Goal: Task Accomplishment & Management: Use online tool/utility

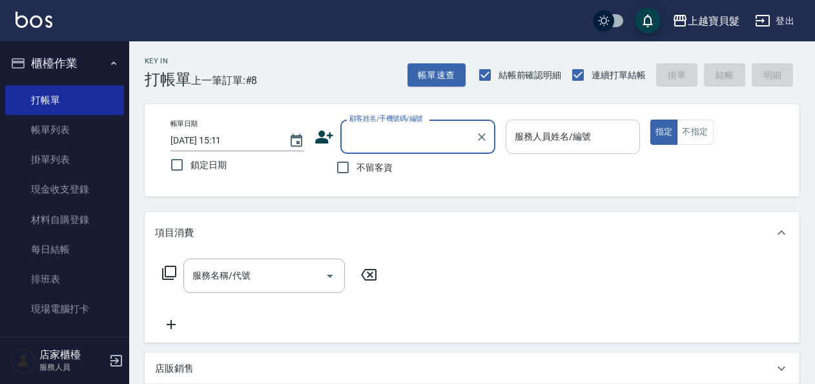
click at [536, 133] on input "服務人員姓名/編號" at bounding box center [572, 136] width 122 height 23
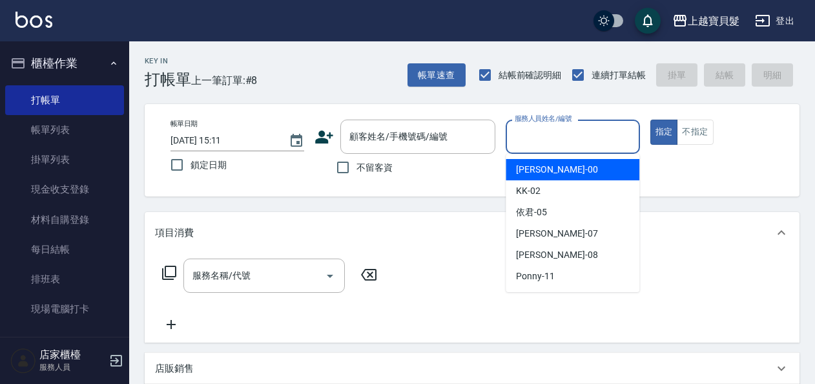
click at [520, 180] on div "小華 -00" at bounding box center [573, 169] width 134 height 21
type input "小華-00"
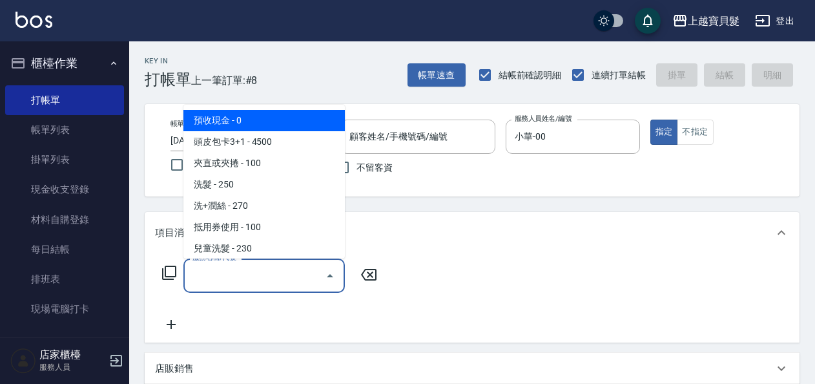
click at [193, 280] on input "服務名稱/代號" at bounding box center [254, 275] width 130 height 23
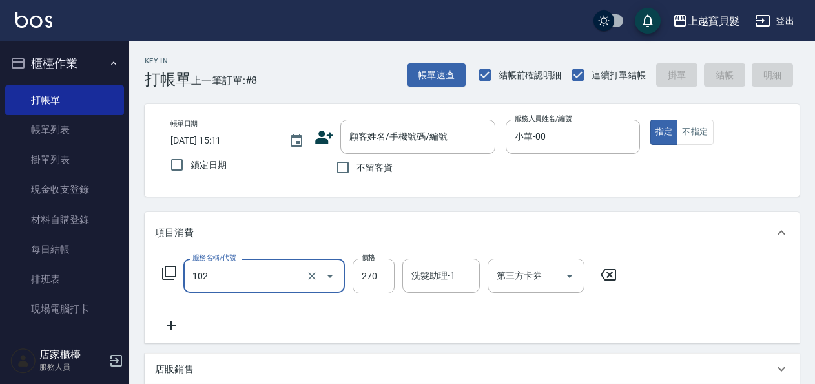
type input "洗+潤絲(102)"
click at [172, 327] on icon at bounding box center [171, 324] width 9 height 9
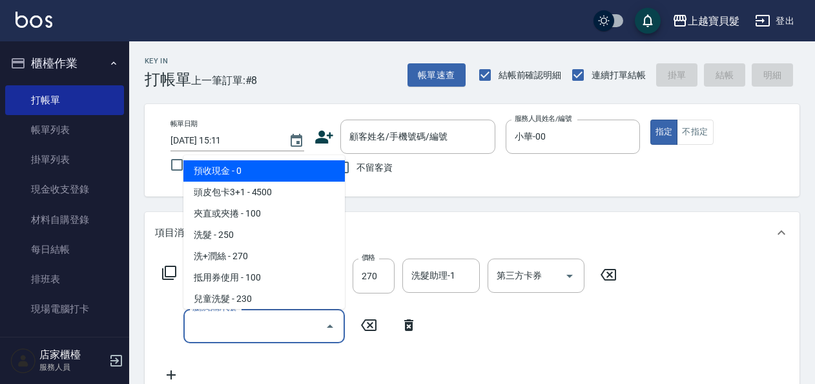
click at [203, 327] on input "服務名稱/代號" at bounding box center [254, 325] width 130 height 23
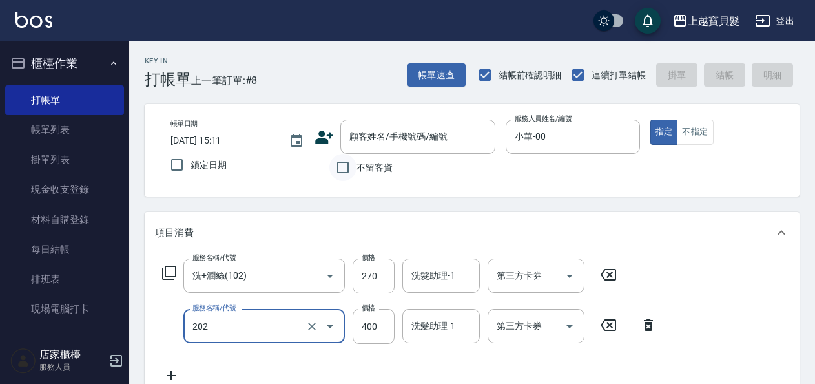
type input "剪髮(202)"
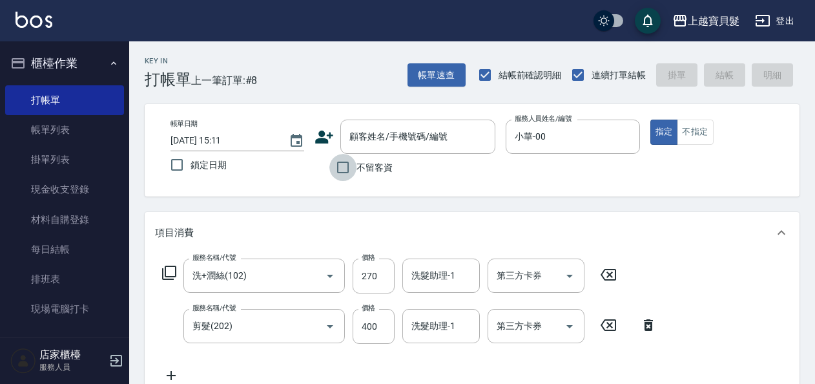
drag, startPoint x: 350, startPoint y: 164, endPoint x: 579, endPoint y: 208, distance: 232.8
click at [349, 163] on input "不留客資" at bounding box center [342, 167] width 27 height 27
checkbox input "true"
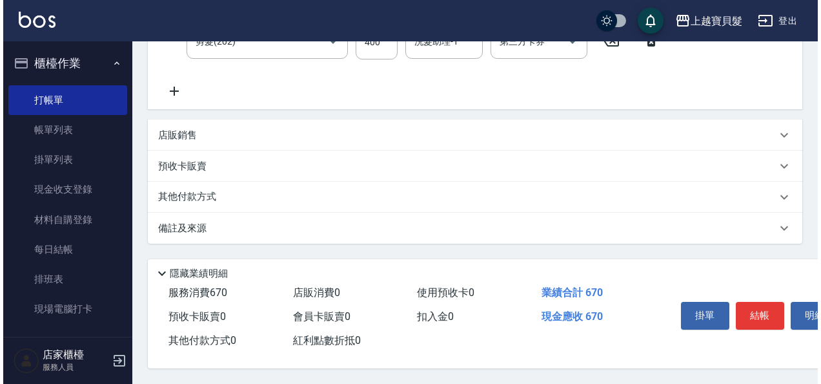
scroll to position [289, 0]
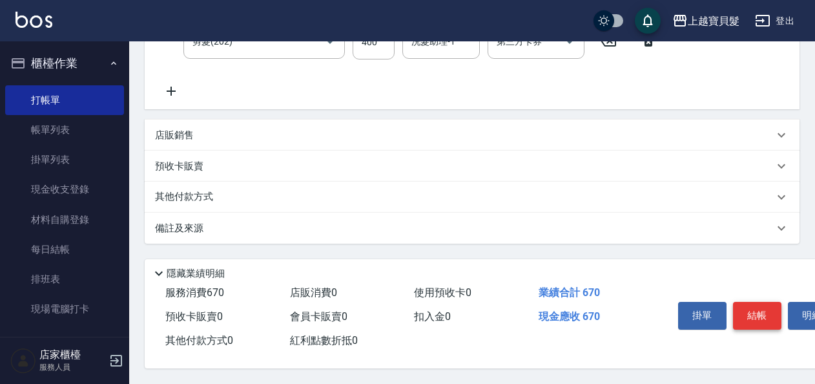
click at [759, 314] on button "結帳" at bounding box center [757, 315] width 48 height 27
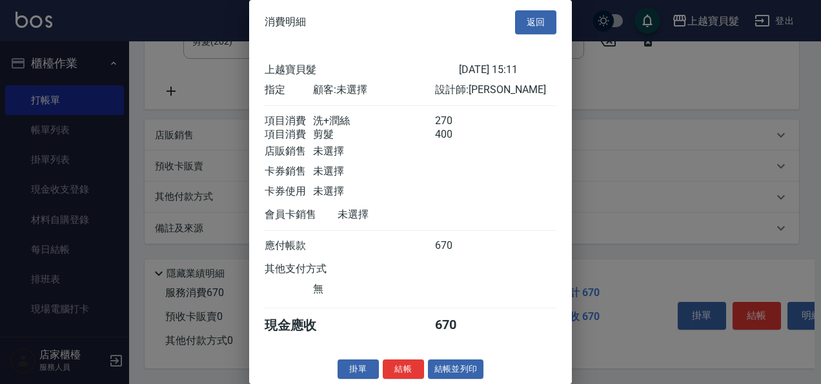
scroll to position [18, 0]
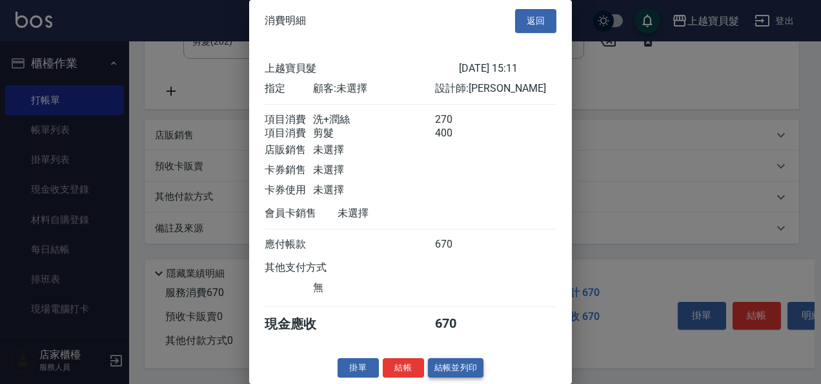
click at [447, 366] on button "結帳並列印" at bounding box center [456, 368] width 56 height 20
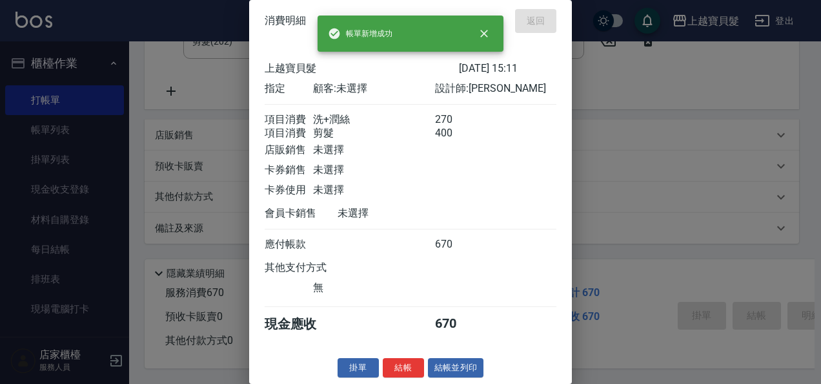
type input "[DATE] 15:51"
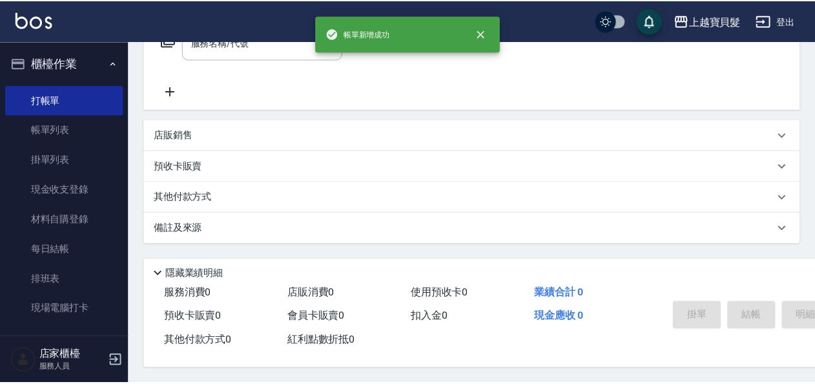
scroll to position [0, 0]
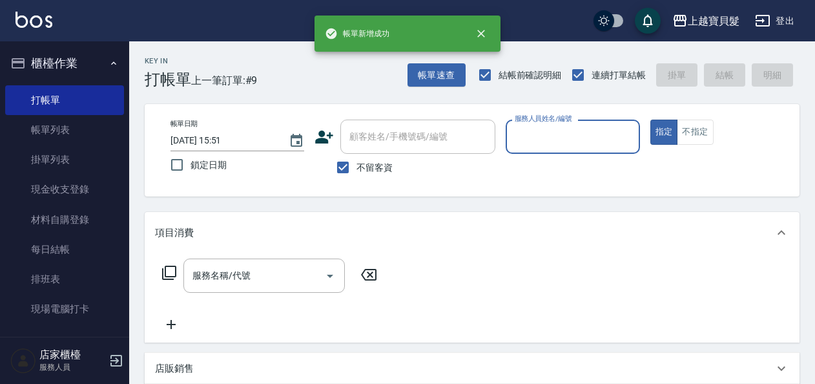
click at [544, 142] on input "服務人員姓名/編號" at bounding box center [572, 136] width 122 height 23
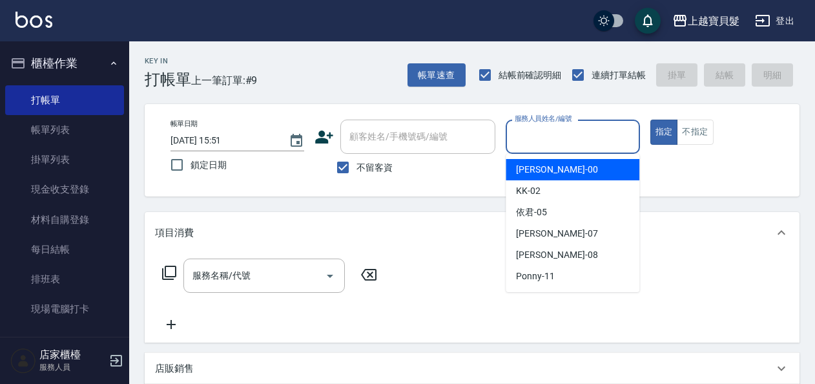
click at [544, 172] on span "小華 -00" at bounding box center [556, 170] width 81 height 14
type input "小華-00"
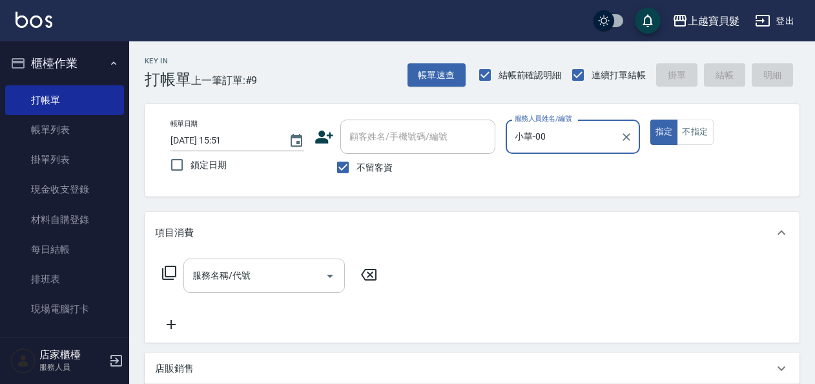
click at [240, 276] on input "服務名稱/代號" at bounding box center [254, 275] width 130 height 23
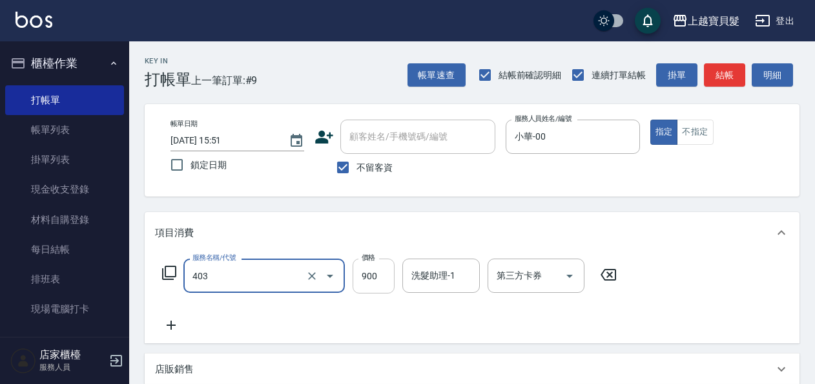
type input "補染(403)"
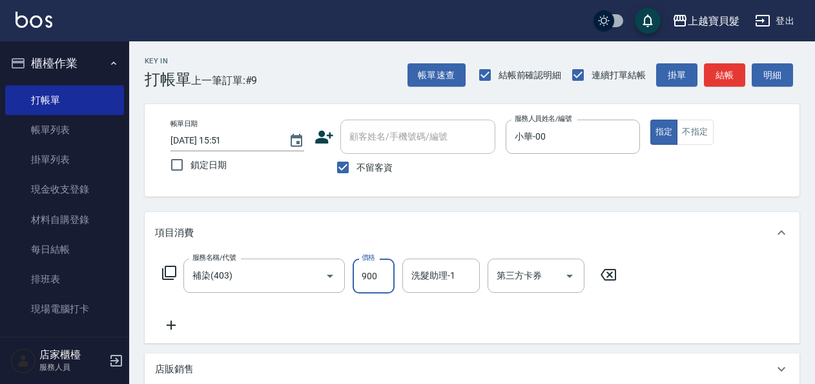
click at [364, 272] on input "900" at bounding box center [374, 275] width 42 height 35
type input "4000"
click at [358, 313] on div "服務名稱/代號 補染(403) 服務名稱/代號 價格 4000 價格 洗髮助理-1 洗髮助理-1 第三方卡券 第三方卡券" at bounding box center [389, 295] width 469 height 74
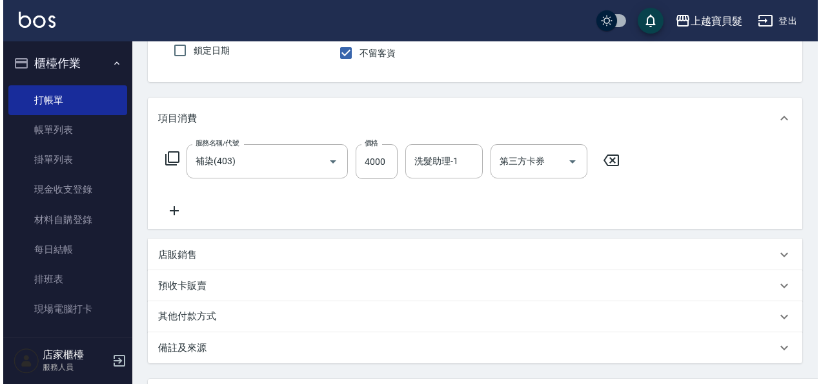
scroll to position [238, 0]
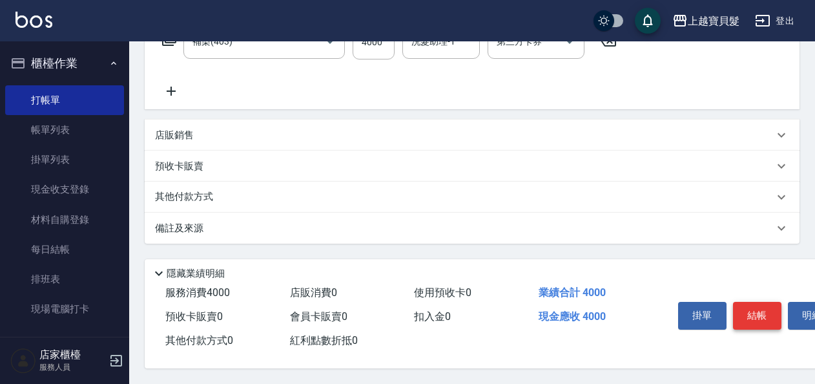
drag, startPoint x: 770, startPoint y: 315, endPoint x: 777, endPoint y: 305, distance: 12.5
click at [770, 314] on button "結帳" at bounding box center [757, 315] width 48 height 27
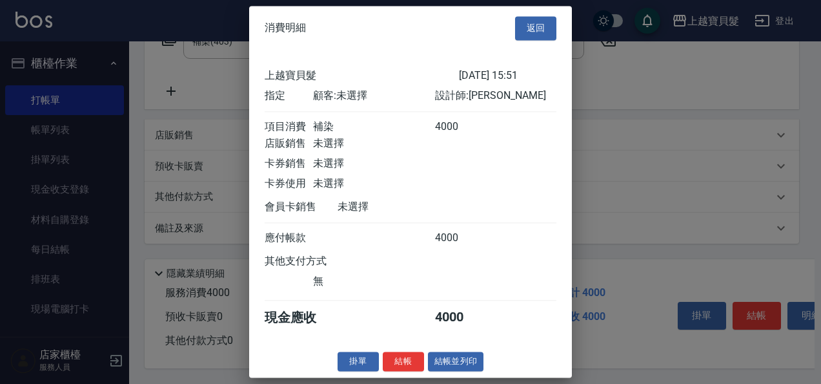
scroll to position [3, 0]
click at [466, 361] on button "結帳並列印" at bounding box center [456, 361] width 56 height 20
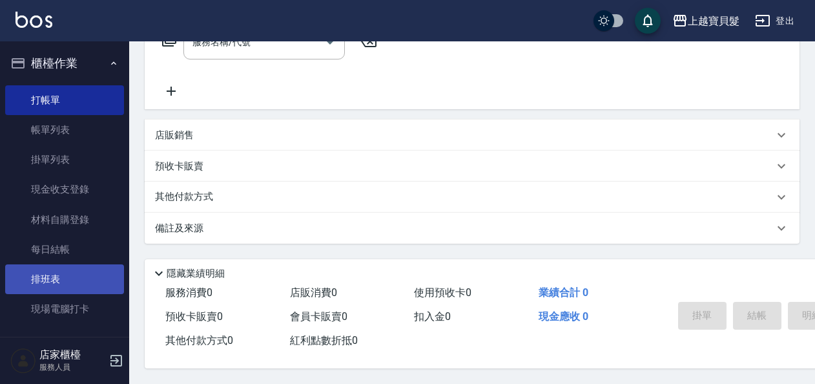
scroll to position [238, 0]
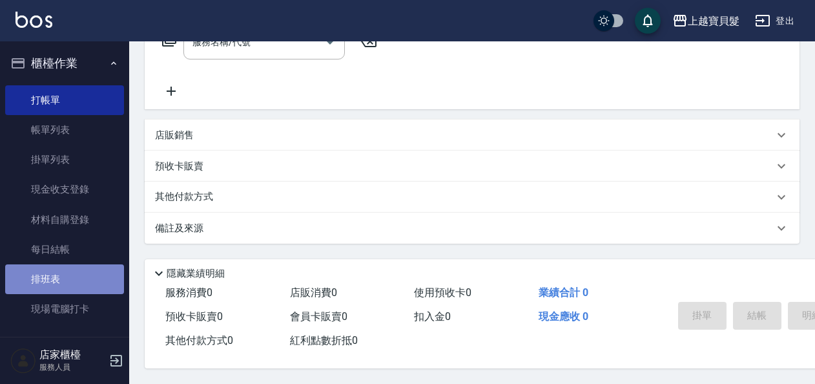
click at [83, 276] on link "排班表" at bounding box center [64, 279] width 119 height 30
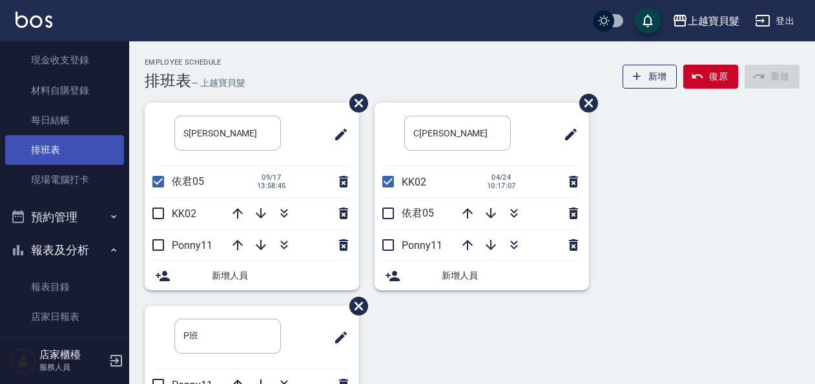
scroll to position [194, 0]
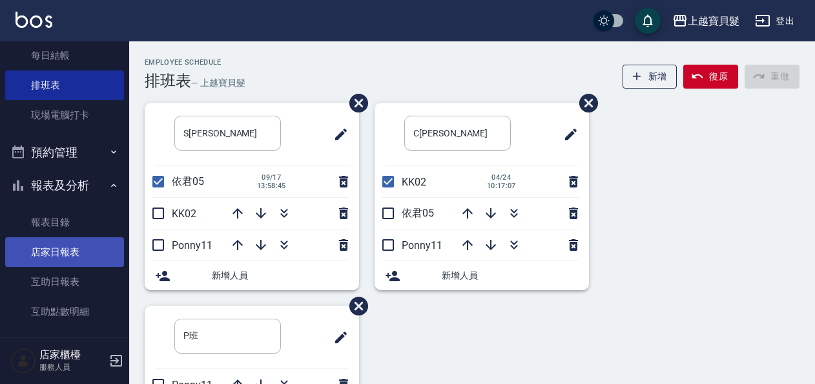
click at [76, 254] on link "店家日報表" at bounding box center [64, 252] width 119 height 30
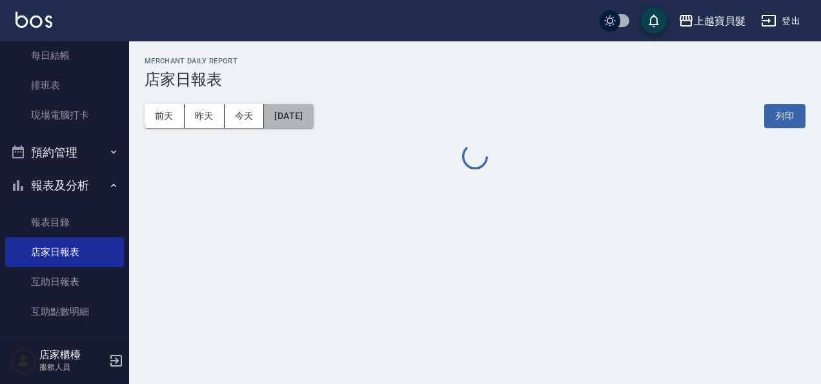
click at [305, 108] on button "[DATE]" at bounding box center [288, 116] width 49 height 24
click at [285, 115] on button "[DATE]" at bounding box center [288, 116] width 49 height 24
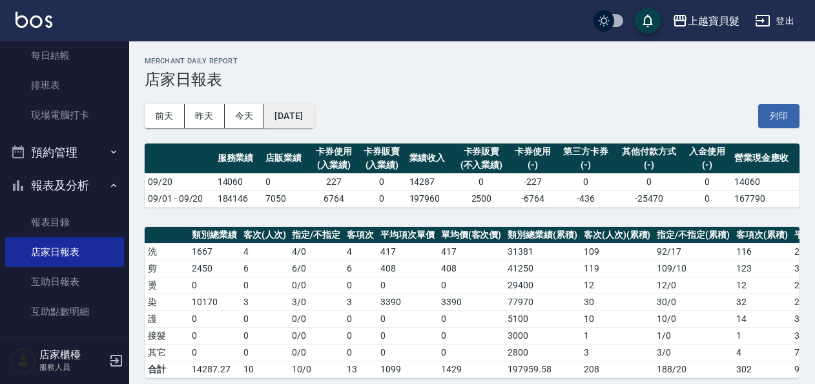
click at [287, 116] on button "[DATE]" at bounding box center [288, 116] width 49 height 24
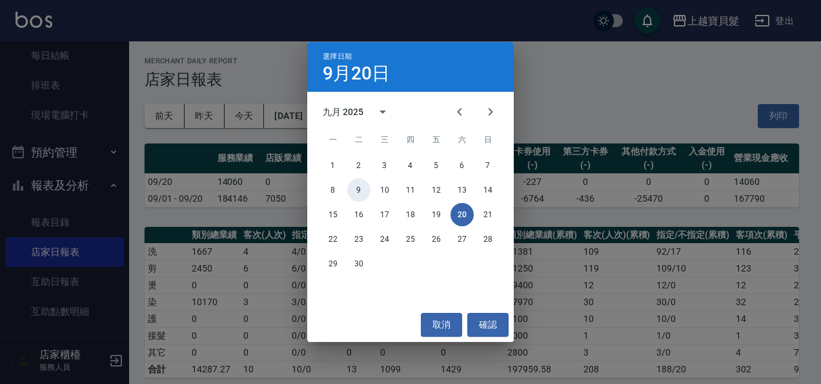
click at [356, 189] on button "9" at bounding box center [358, 189] width 23 height 23
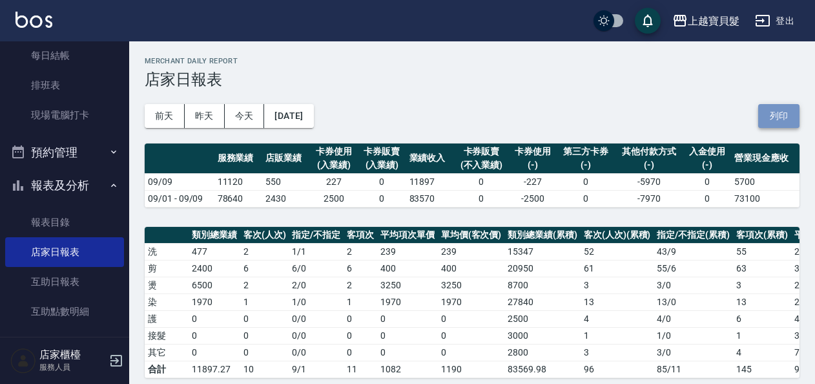
click at [773, 120] on button "列印" at bounding box center [778, 116] width 41 height 24
click at [313, 112] on button "[DATE]" at bounding box center [288, 116] width 49 height 24
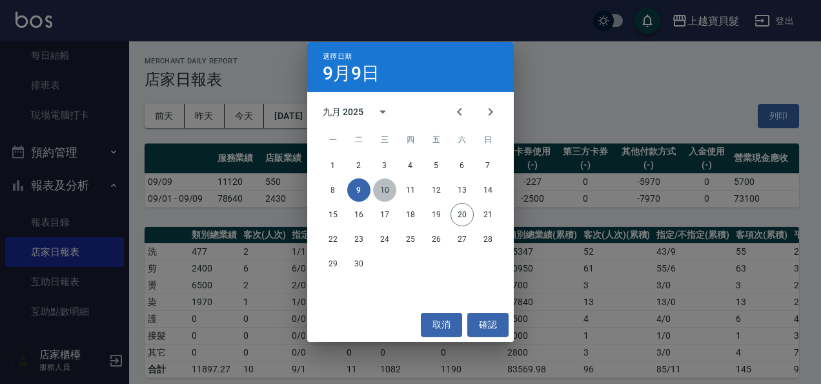
click at [381, 189] on button "10" at bounding box center [384, 189] width 23 height 23
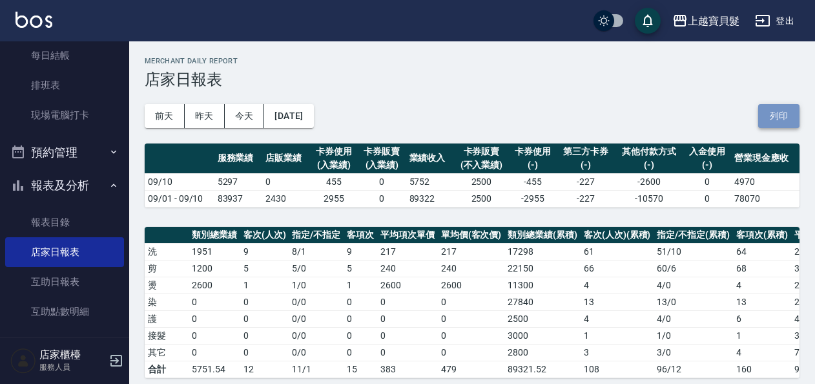
click at [766, 122] on button "列印" at bounding box center [778, 116] width 41 height 24
click at [313, 110] on button "[DATE]" at bounding box center [288, 116] width 49 height 24
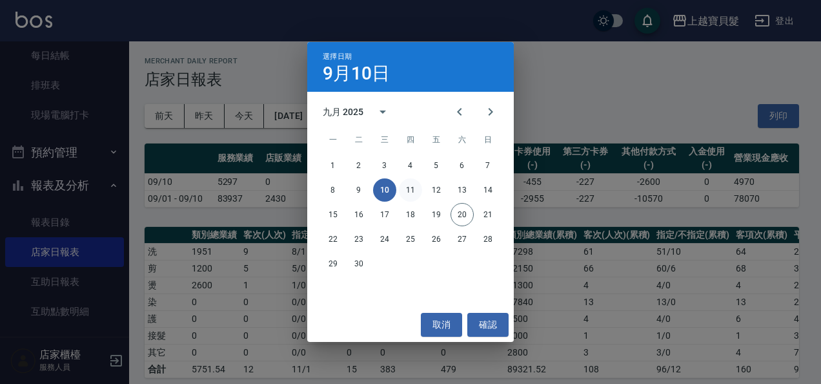
click at [406, 187] on button "11" at bounding box center [410, 189] width 23 height 23
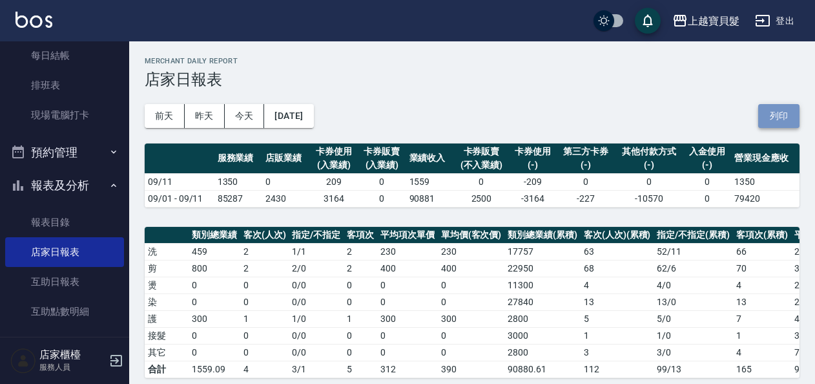
click at [783, 104] on button "列印" at bounding box center [778, 116] width 41 height 24
click at [300, 112] on button "[DATE]" at bounding box center [288, 116] width 49 height 24
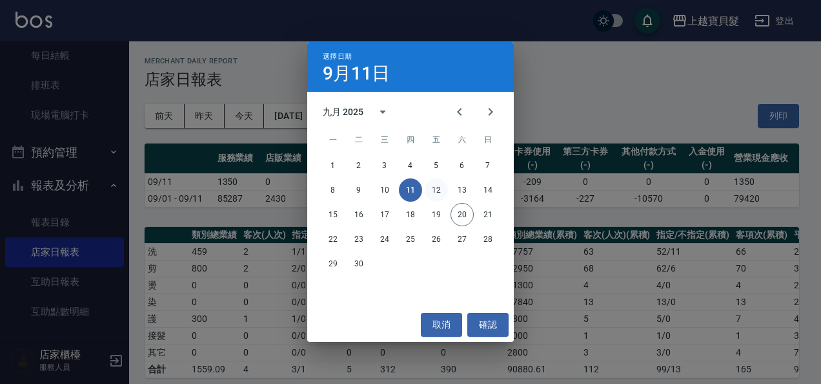
click at [444, 189] on button "12" at bounding box center [436, 189] width 23 height 23
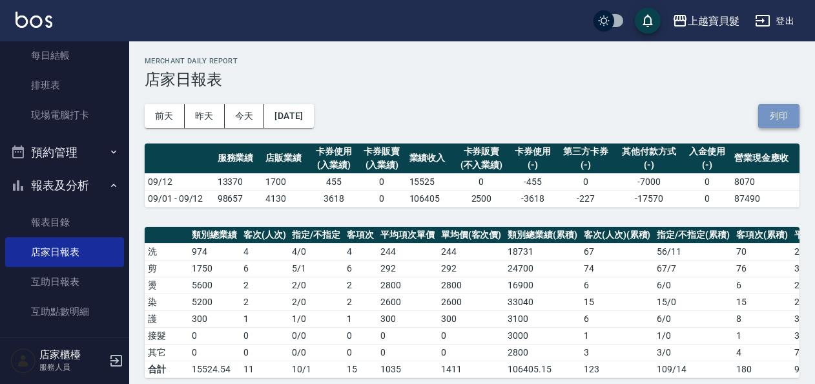
click at [787, 116] on button "列印" at bounding box center [778, 116] width 41 height 24
click at [292, 117] on button "[DATE]" at bounding box center [288, 116] width 49 height 24
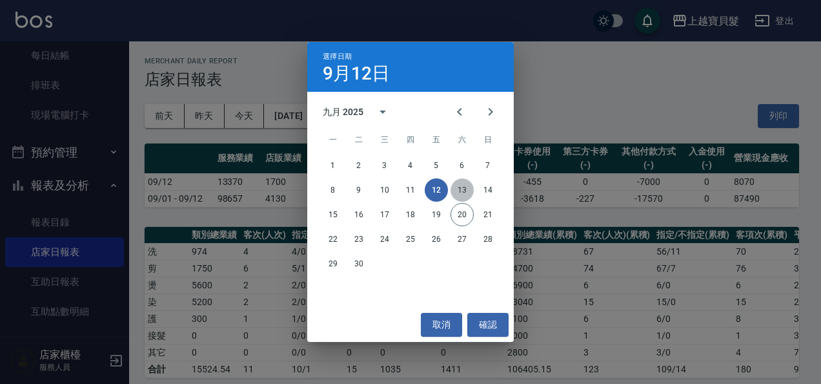
click at [466, 191] on button "13" at bounding box center [462, 189] width 23 height 23
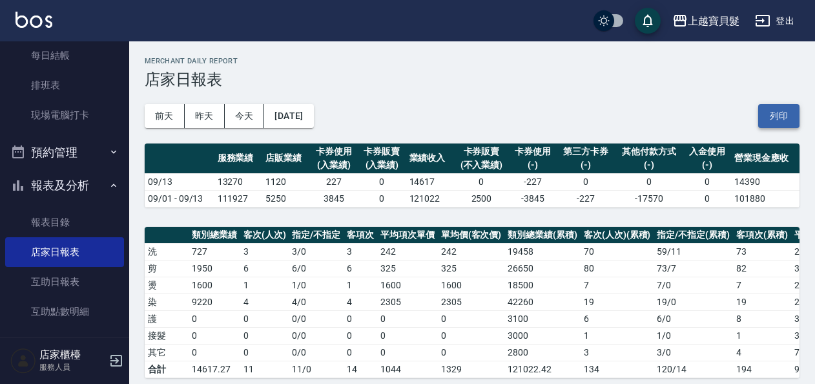
click at [777, 114] on button "列印" at bounding box center [778, 116] width 41 height 24
click at [302, 113] on button "[DATE]" at bounding box center [288, 116] width 49 height 24
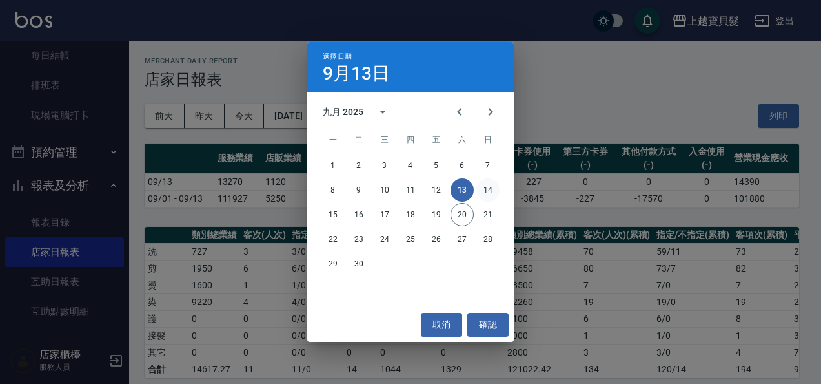
click at [487, 191] on button "14" at bounding box center [488, 189] width 23 height 23
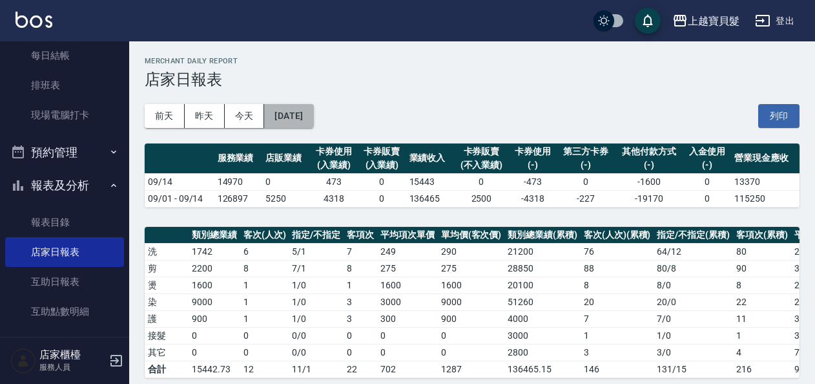
click at [306, 114] on button "[DATE]" at bounding box center [288, 116] width 49 height 24
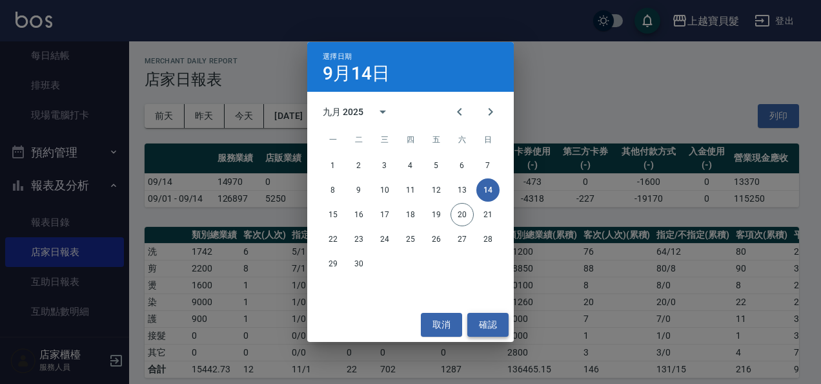
click at [487, 324] on button "確認" at bounding box center [488, 325] width 41 height 24
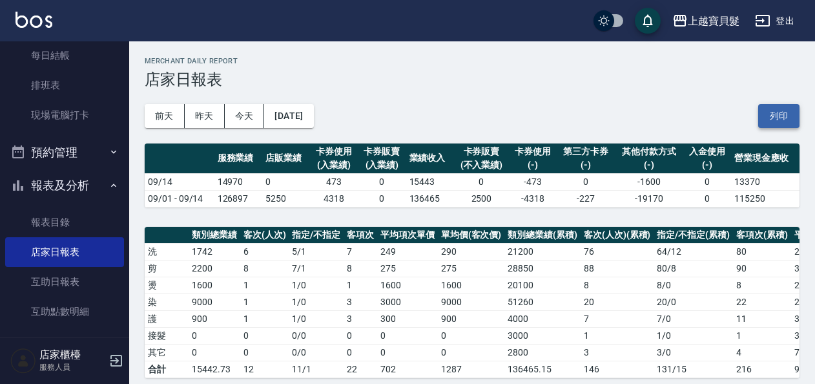
click at [788, 110] on button "列印" at bounding box center [778, 116] width 41 height 24
click at [310, 116] on button "[DATE]" at bounding box center [288, 116] width 49 height 24
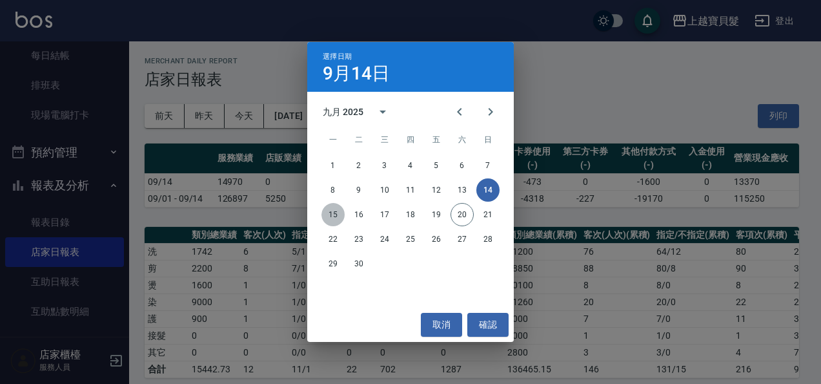
click at [331, 217] on button "15" at bounding box center [333, 214] width 23 height 23
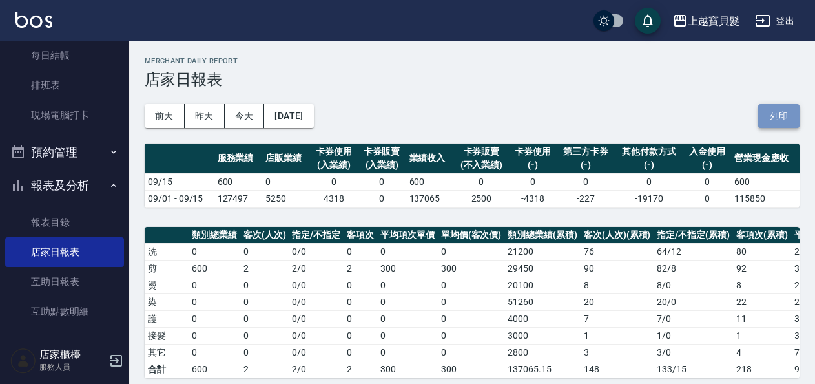
click at [777, 121] on button "列印" at bounding box center [778, 116] width 41 height 24
click at [313, 120] on button "[DATE]" at bounding box center [288, 116] width 49 height 24
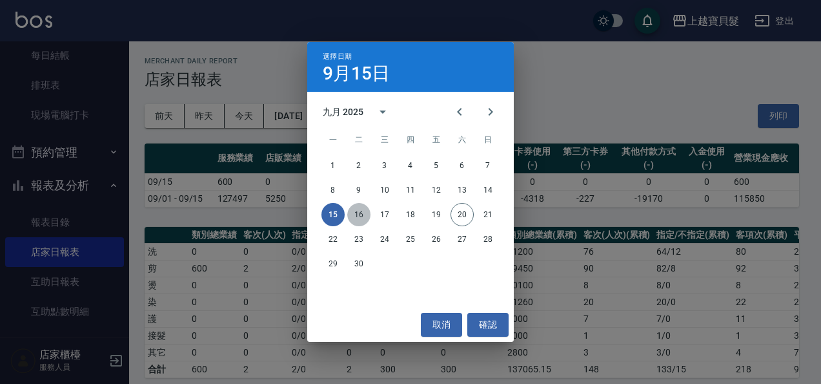
click at [362, 213] on button "16" at bounding box center [358, 214] width 23 height 23
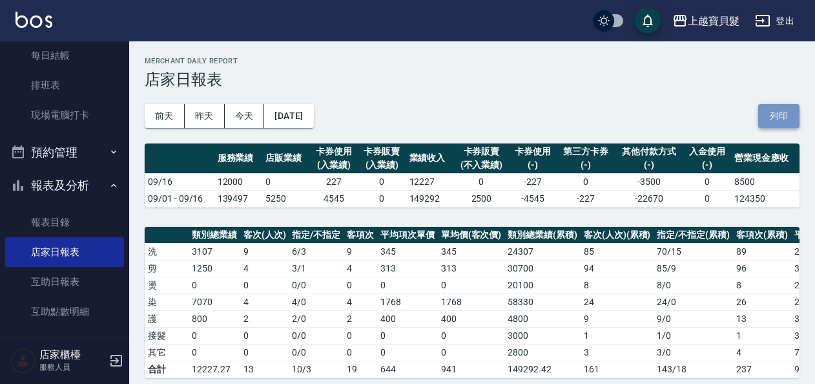
click at [774, 108] on button "列印" at bounding box center [778, 116] width 41 height 24
click at [301, 114] on button "[DATE]" at bounding box center [288, 116] width 49 height 24
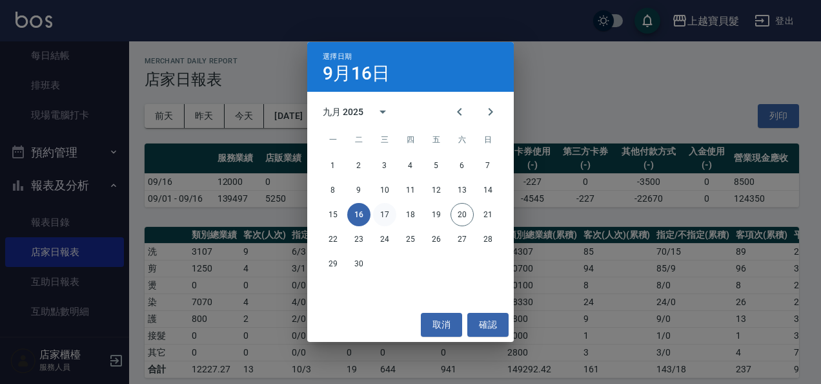
click at [393, 216] on button "17" at bounding box center [384, 214] width 23 height 23
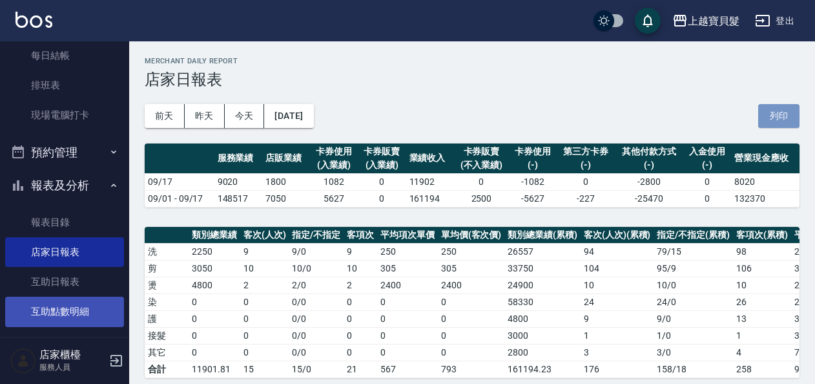
drag, startPoint x: 768, startPoint y: 114, endPoint x: 94, endPoint y: 305, distance: 700.7
click at [768, 114] on button "列印" at bounding box center [778, 116] width 41 height 24
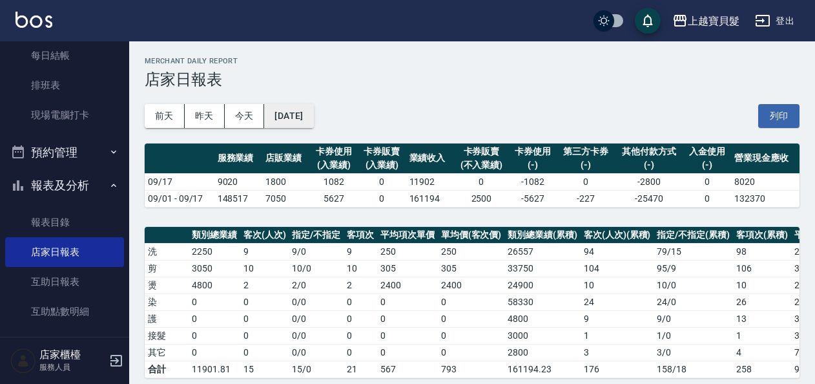
click at [306, 115] on button "[DATE]" at bounding box center [288, 116] width 49 height 24
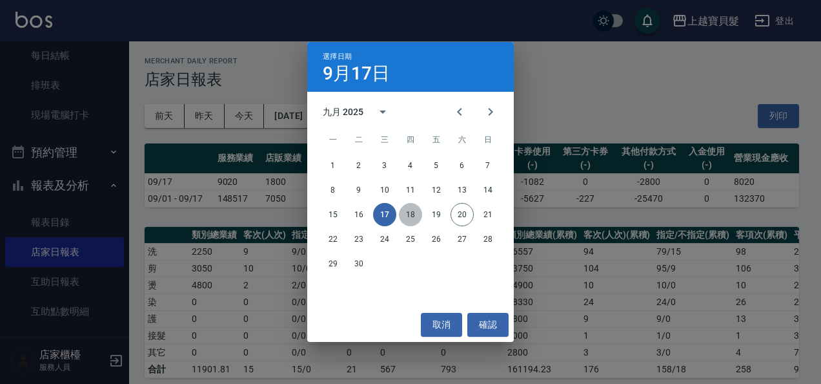
click at [408, 216] on button "18" at bounding box center [410, 214] width 23 height 23
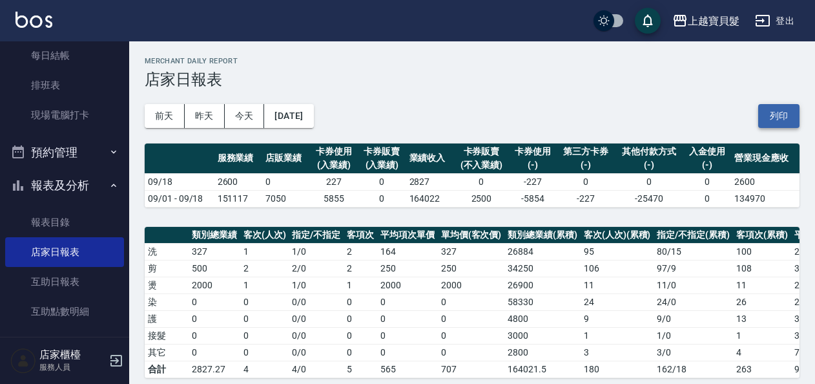
click at [787, 107] on button "列印" at bounding box center [778, 116] width 41 height 24
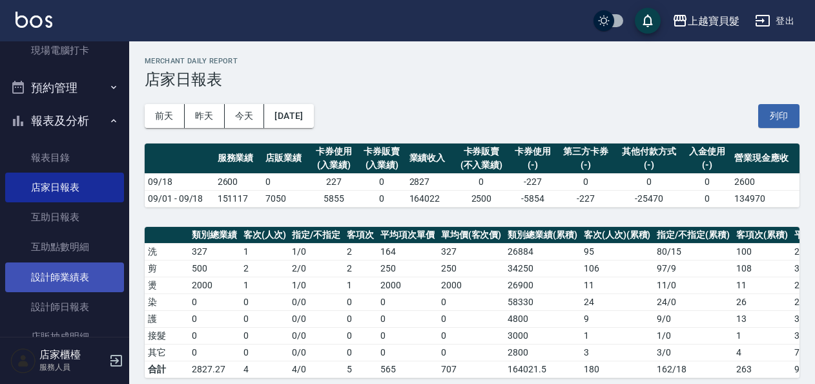
scroll to position [323, 0]
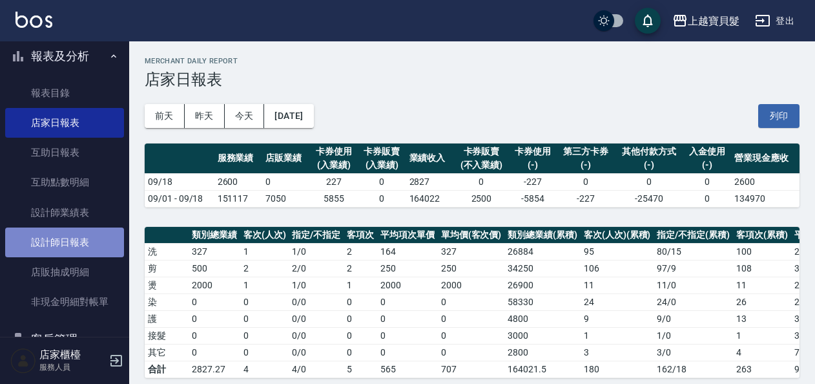
click at [76, 248] on link "設計師日報表" at bounding box center [64, 242] width 119 height 30
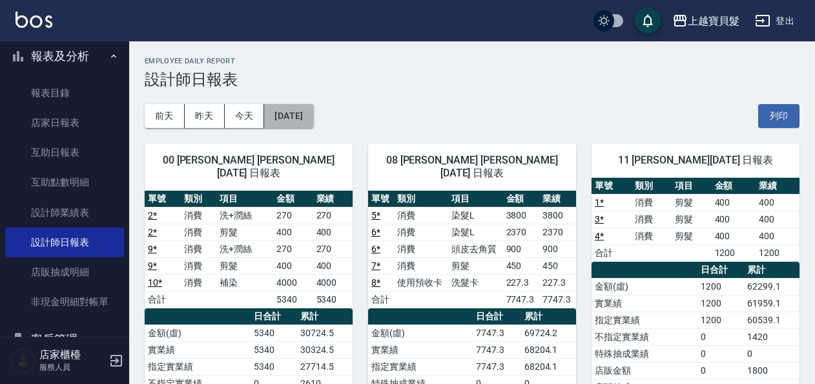
click at [297, 112] on button "[DATE]" at bounding box center [288, 116] width 49 height 24
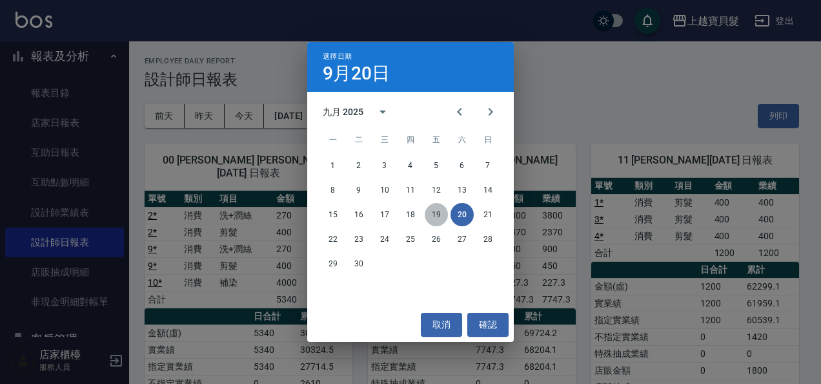
click at [431, 214] on button "19" at bounding box center [436, 214] width 23 height 23
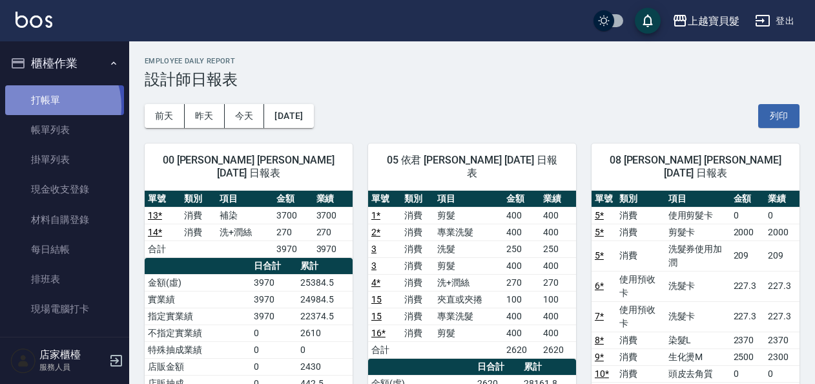
click at [46, 106] on link "打帳單" at bounding box center [64, 100] width 119 height 30
